Goal: Transaction & Acquisition: Purchase product/service

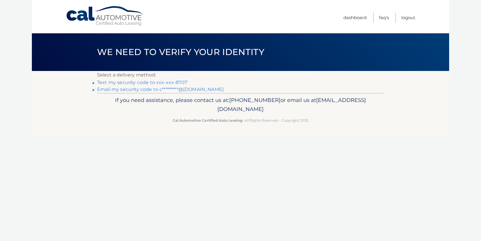
click at [173, 83] on link "Text my security code to xxx-xxx-8707" at bounding box center [142, 83] width 90 height 6
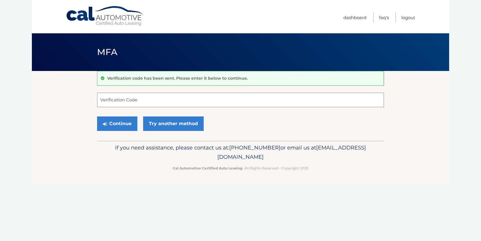
click at [166, 98] on input "Verification Code" at bounding box center [240, 100] width 287 height 14
type input "274641"
click at [126, 122] on button "Continue" at bounding box center [117, 123] width 40 height 14
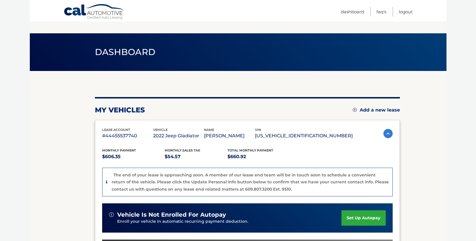
scroll to position [87, 0]
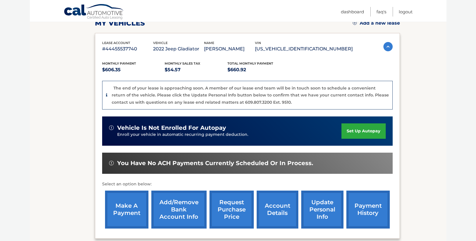
click at [130, 204] on link "make a payment" at bounding box center [126, 209] width 43 height 38
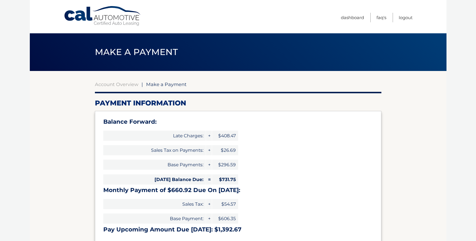
select select "MWM2ZTc1NWUtYzMyNS00ZWNlLWEyMGMtMWRjOTcxNjU1MTE0"
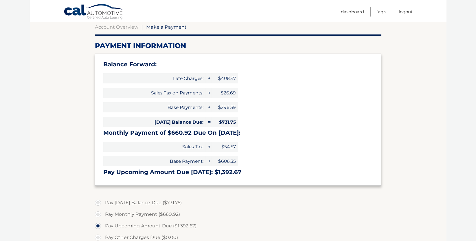
scroll to position [58, 0]
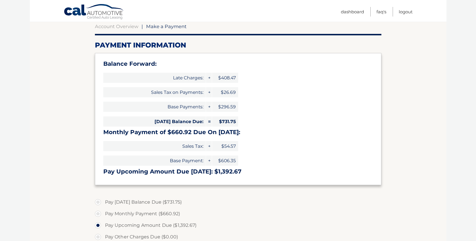
click at [95, 201] on label "Pay Today's Balance Due ($731.75)" at bounding box center [238, 202] width 287 height 12
click at [97, 201] on input "Pay Today's Balance Due ($731.75)" at bounding box center [100, 200] width 6 height 9
radio input "true"
type input "731.75"
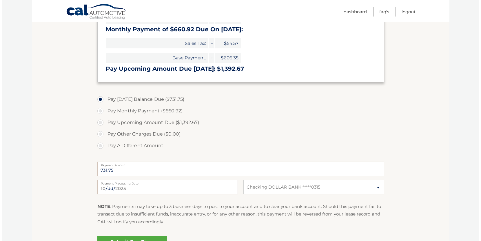
scroll to position [174, 0]
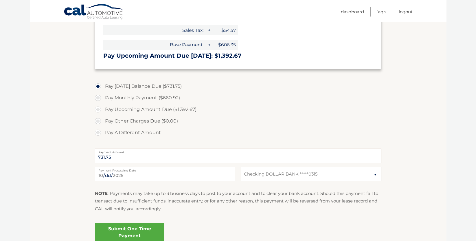
click at [151, 227] on link "Submit One Time Payment" at bounding box center [129, 232] width 69 height 19
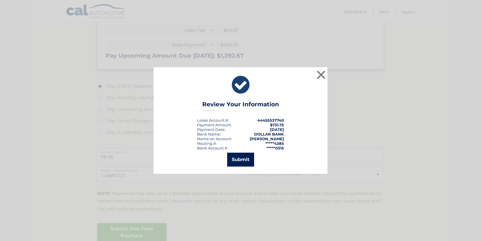
click at [229, 159] on button "Submit" at bounding box center [240, 160] width 27 height 14
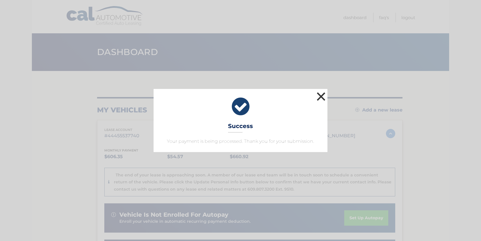
click at [316, 96] on button "×" at bounding box center [321, 97] width 12 height 12
